Goal: Task Accomplishment & Management: Manage account settings

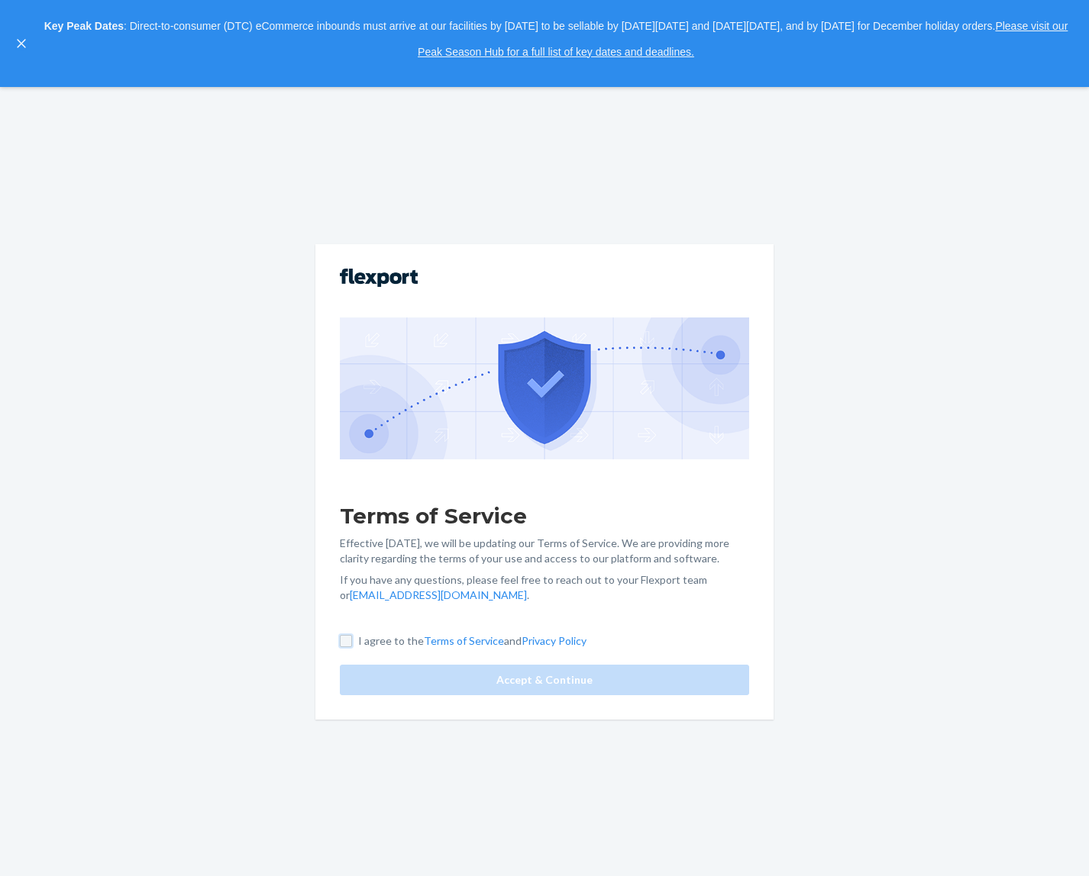
click at [344, 641] on input "I agree to the Terms of Service and Privacy Policy" at bounding box center [346, 641] width 12 height 12
checkbox input "true"
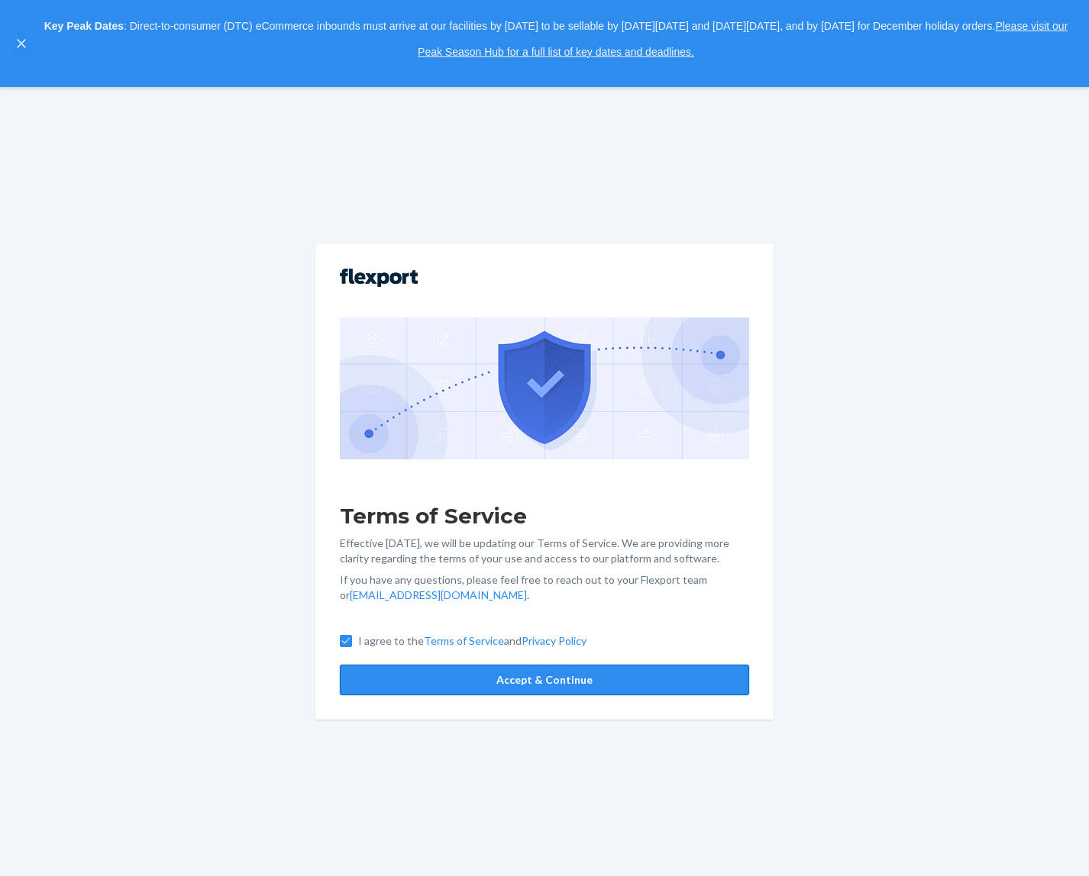
click at [503, 682] on button "Accept & Continue" at bounding box center [544, 680] width 409 height 31
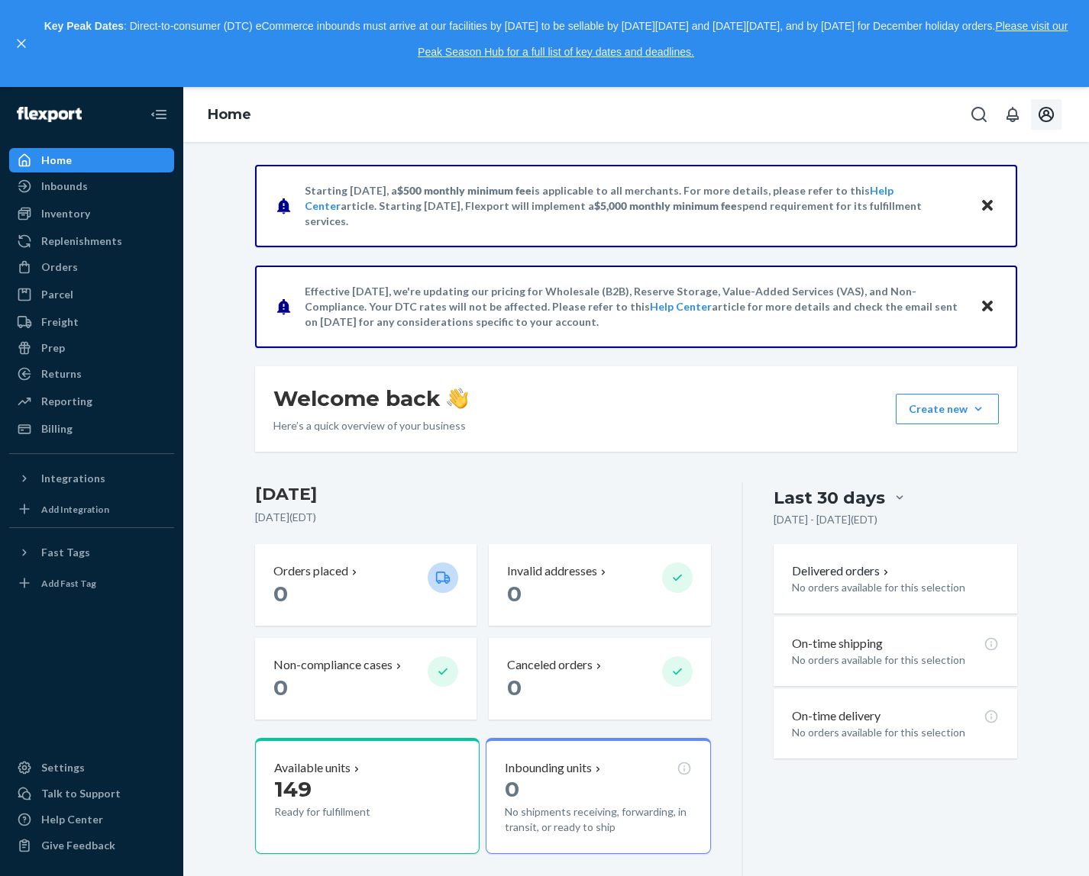
click at [1044, 121] on icon "Open account menu" at bounding box center [1045, 114] width 15 height 15
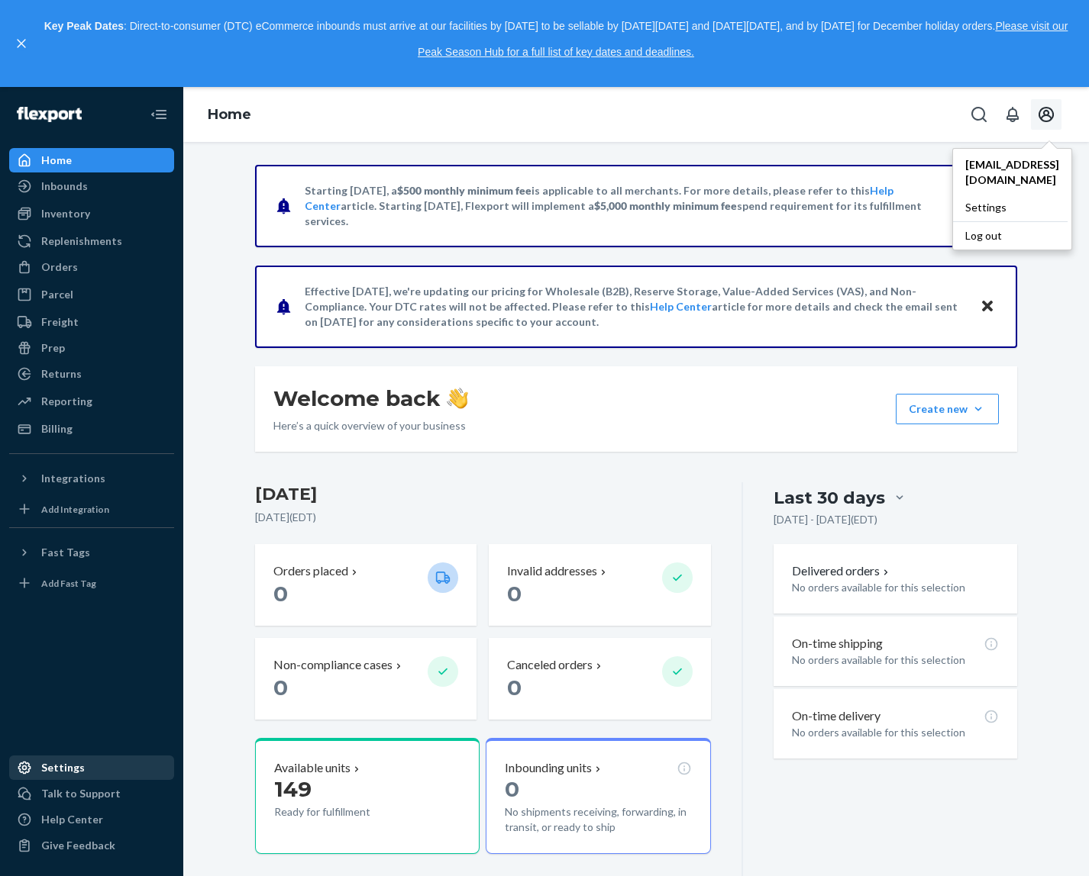
click at [79, 769] on div "Settings" at bounding box center [63, 767] width 44 height 15
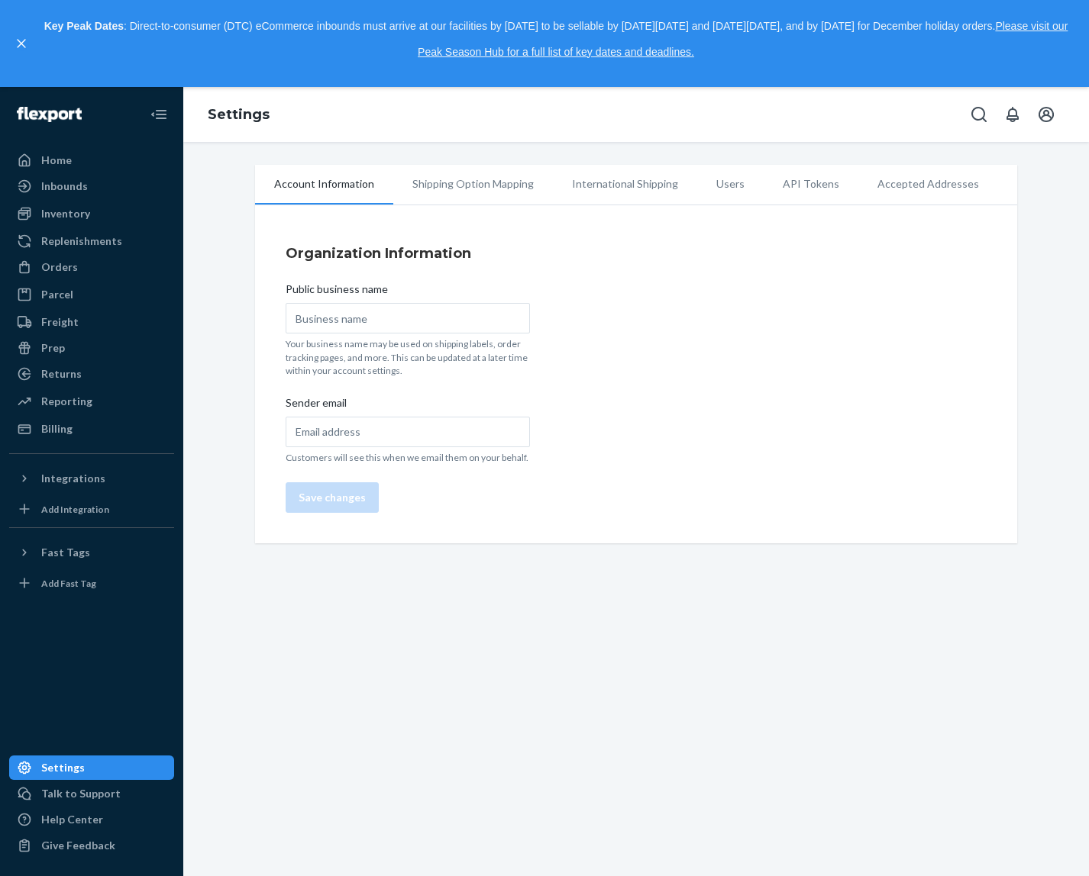
type input "Road Caddy"
click at [71, 424] on div "Billing" at bounding box center [56, 428] width 31 height 15
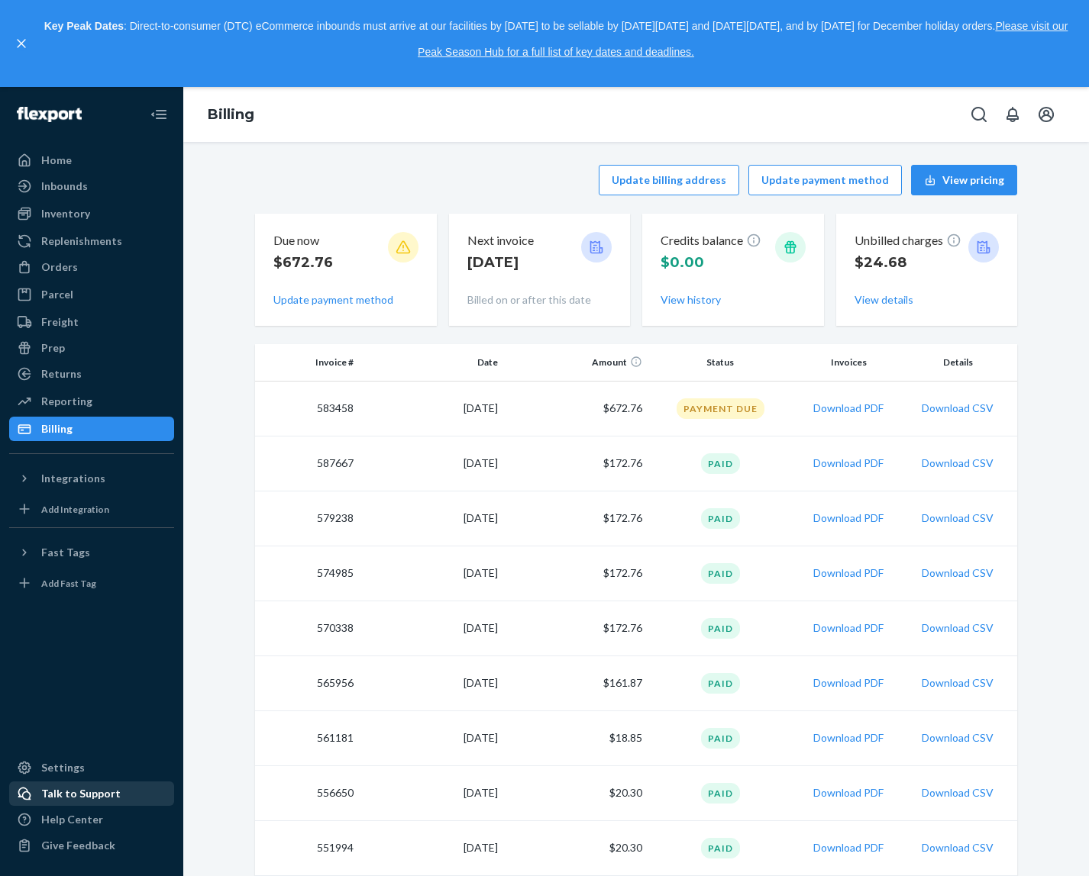
click at [71, 798] on div "Talk to Support" at bounding box center [80, 793] width 79 height 15
click at [1052, 126] on button "Open account menu" at bounding box center [1046, 114] width 31 height 31
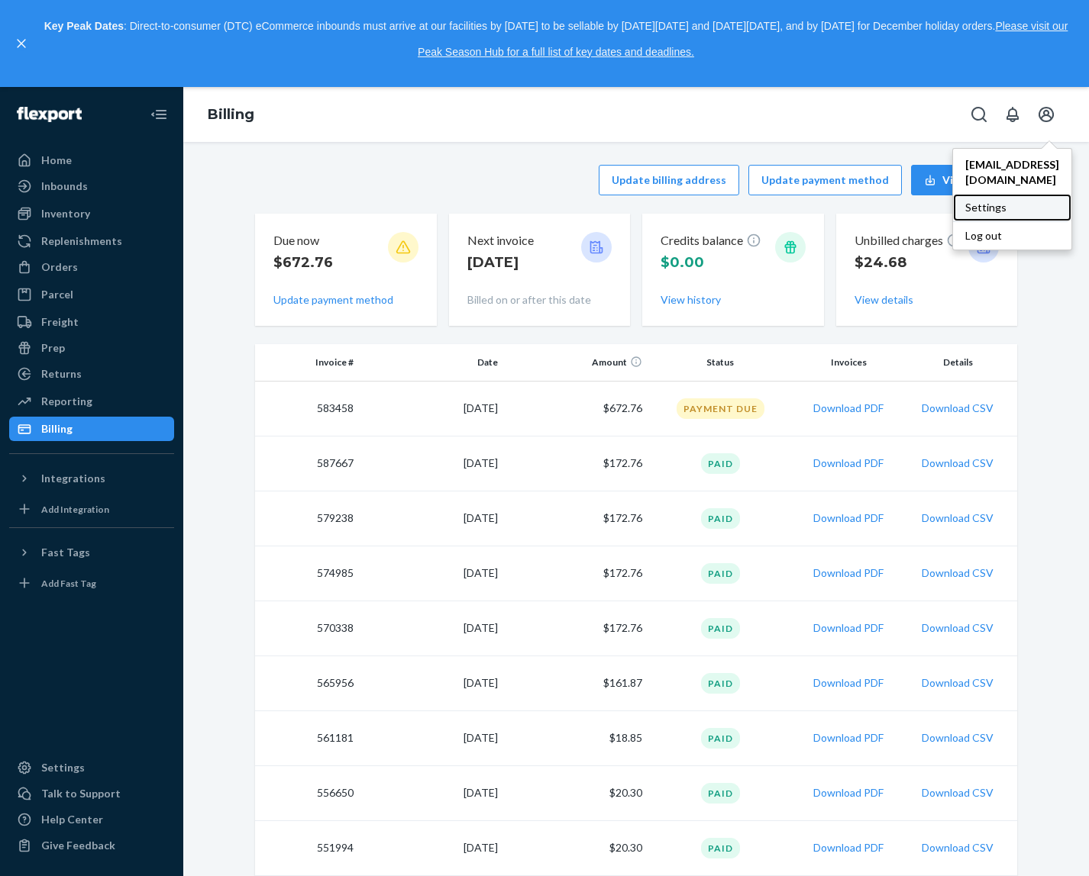
click at [1022, 195] on div "Settings" at bounding box center [1012, 207] width 118 height 27
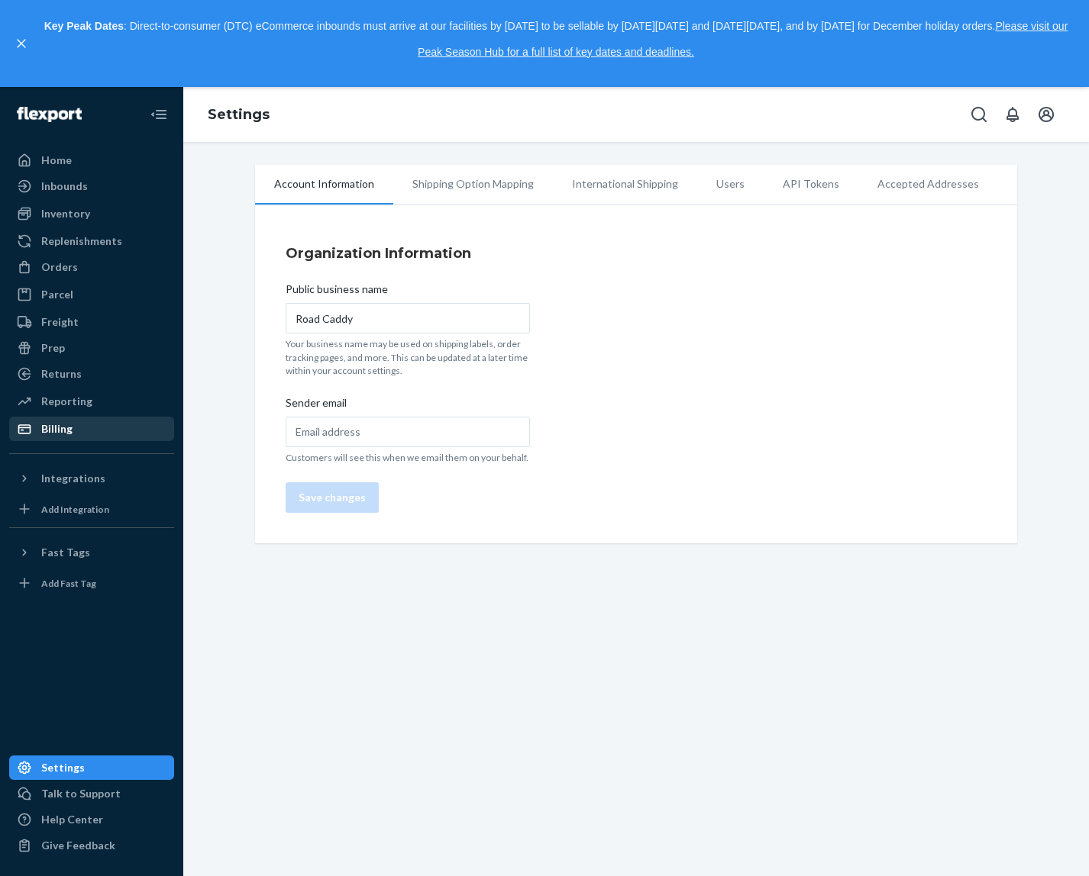
click at [87, 430] on div "Billing" at bounding box center [92, 428] width 162 height 21
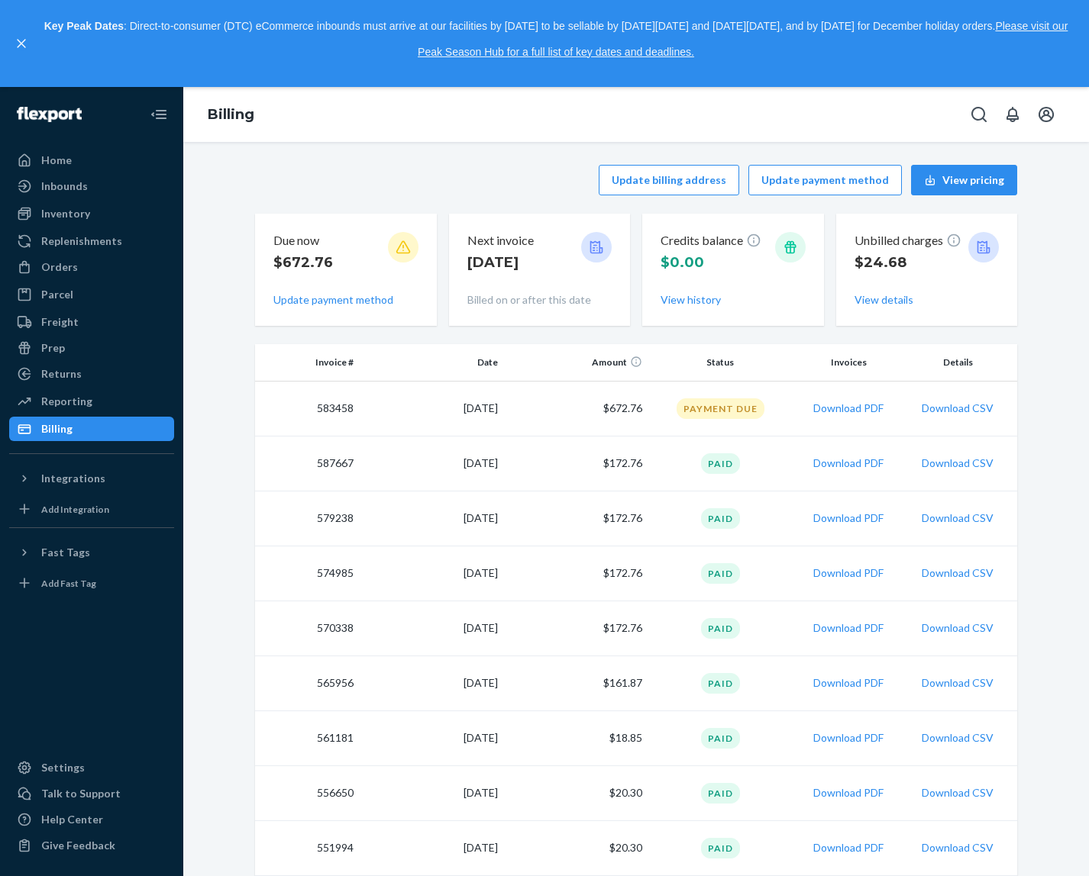
click at [487, 408] on td "[DATE]" at bounding box center [432, 408] width 144 height 55
